Goal: Transaction & Acquisition: Book appointment/travel/reservation

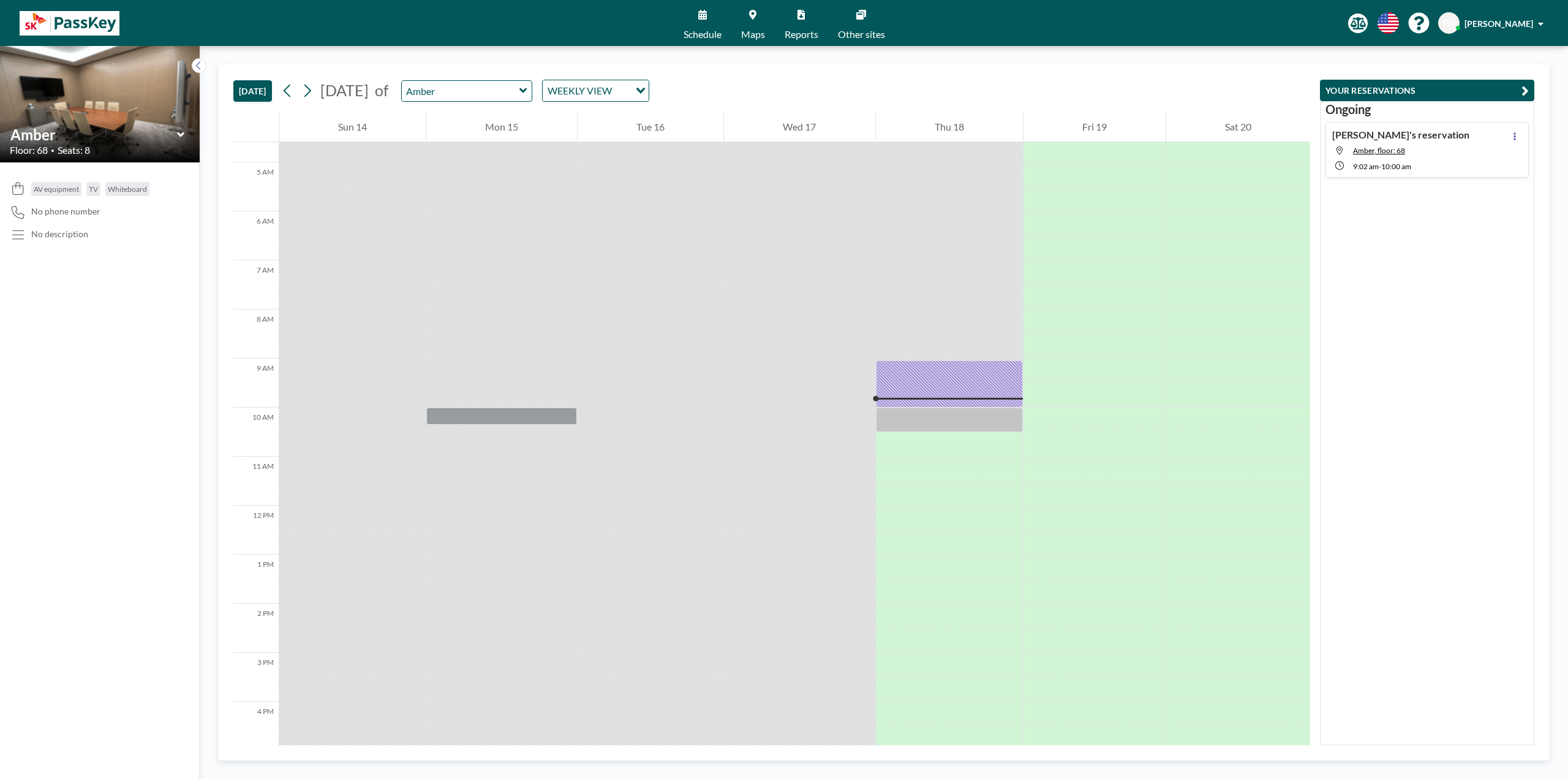
scroll to position [319, 0]
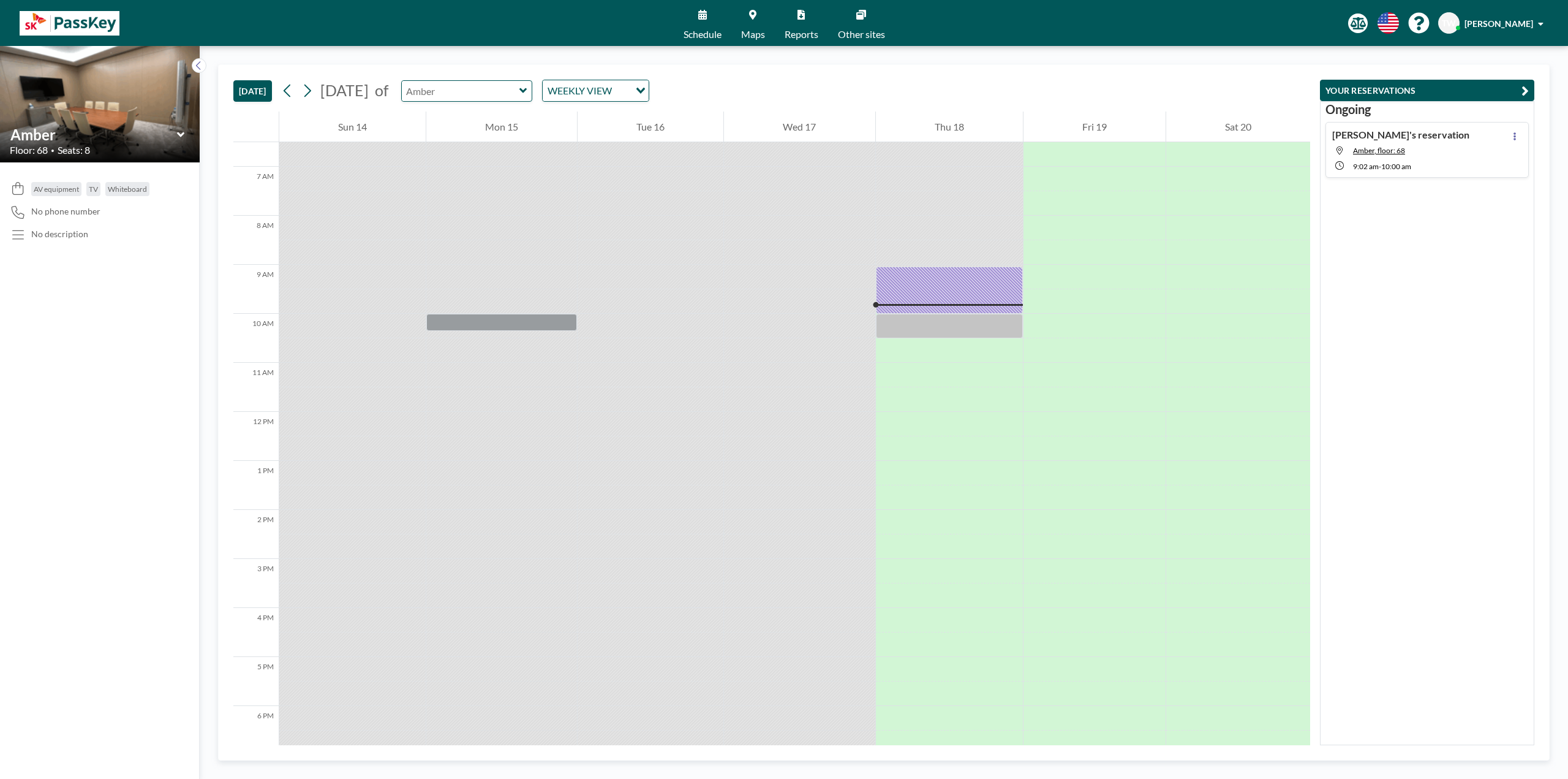
click at [520, 90] on input "text" at bounding box center [460, 91] width 117 height 20
type input "Amber"
click at [909, 522] on div at bounding box center [949, 522] width 147 height 24
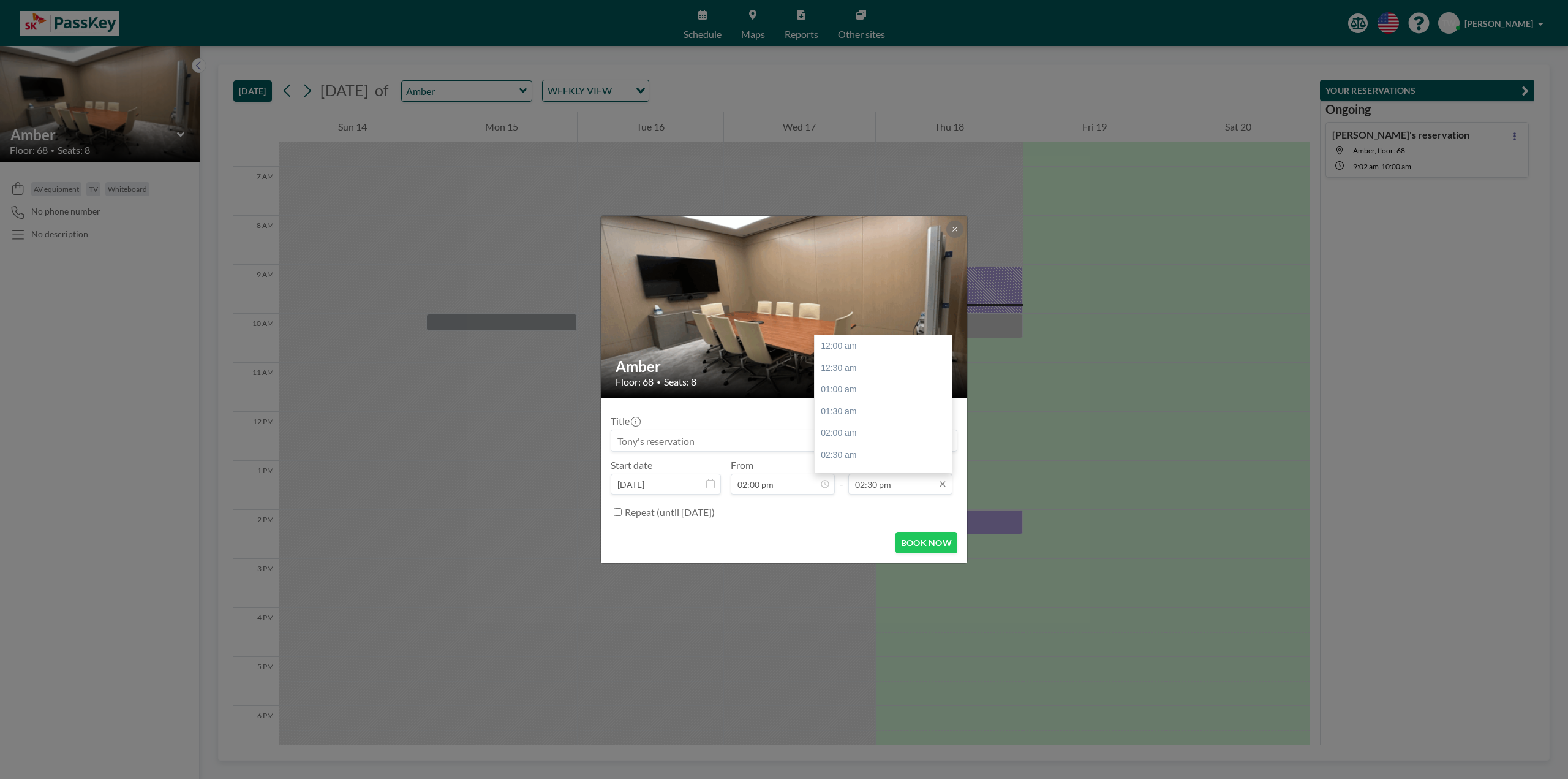
scroll to position [632, 0]
click at [915, 485] on input "02:30 pm" at bounding box center [900, 484] width 104 height 21
click at [849, 385] on div "03:30 pm" at bounding box center [887, 389] width 144 height 22
type input "03:30 pm"
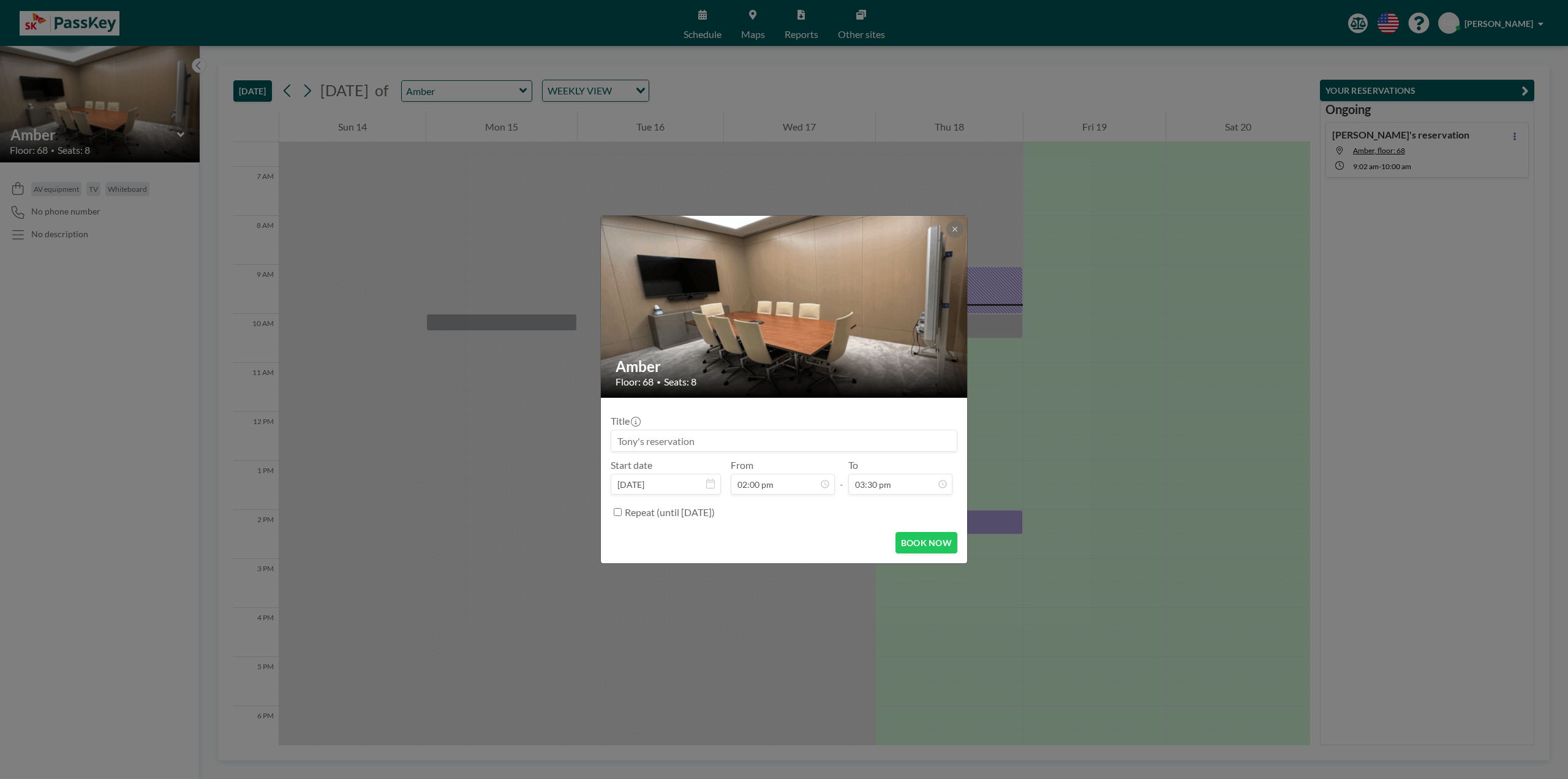
click at [736, 444] on input at bounding box center [784, 440] width 345 height 21
type input "Monolith Board Meeting - [PERSON_NAME]"
click at [935, 541] on button "BOOK NOW" at bounding box center [926, 542] width 62 height 21
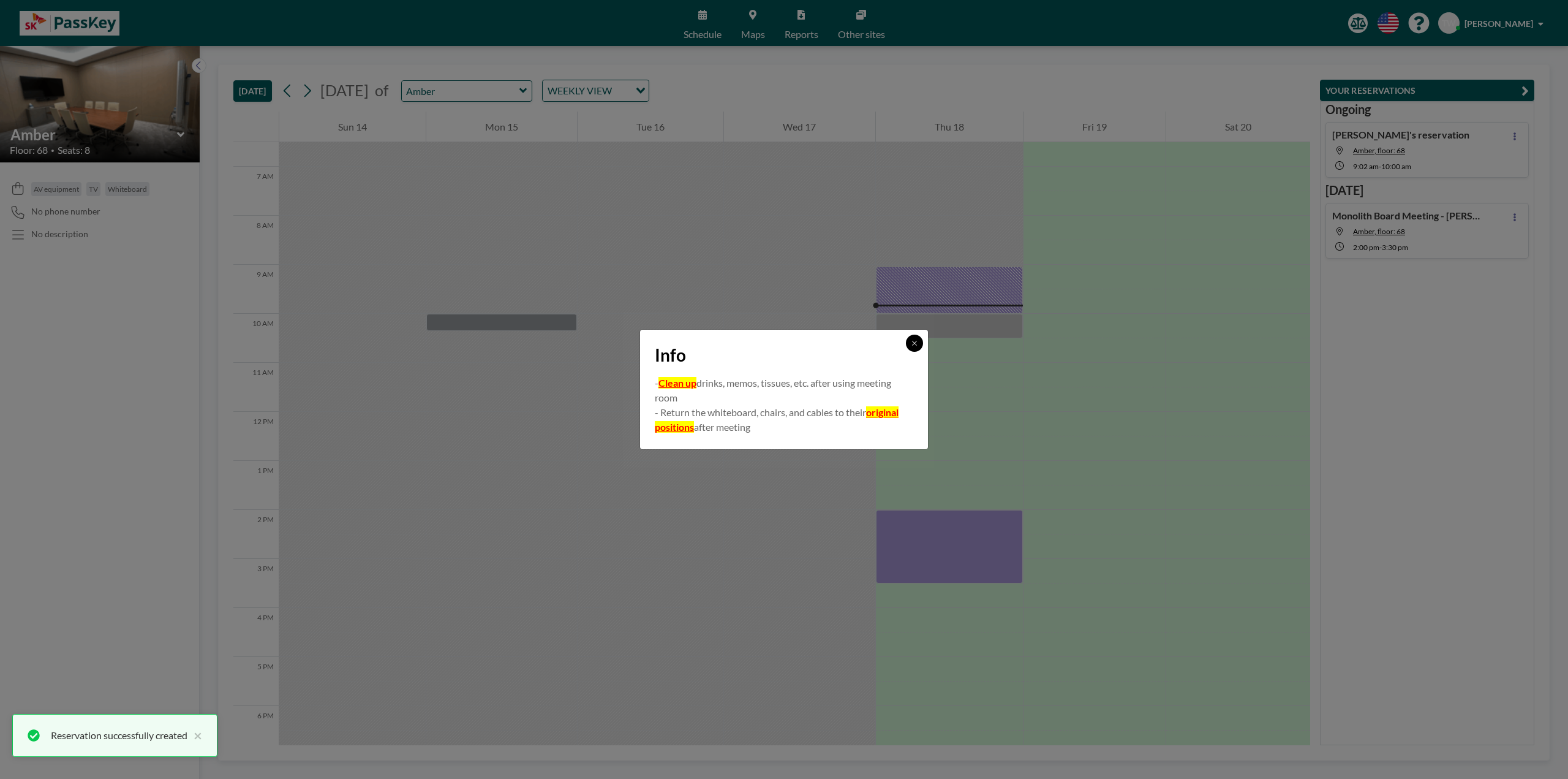
click at [910, 341] on button at bounding box center [914, 343] width 17 height 17
